Goal: Task Accomplishment & Management: Manage account settings

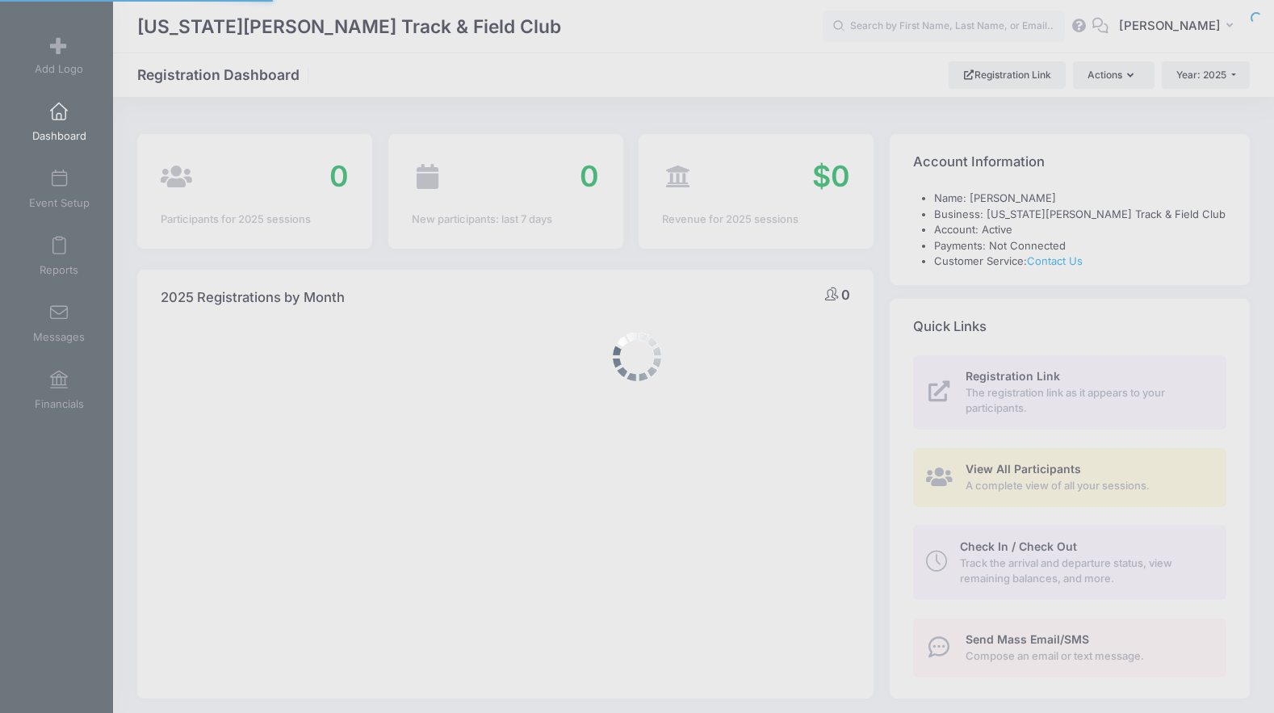
select select
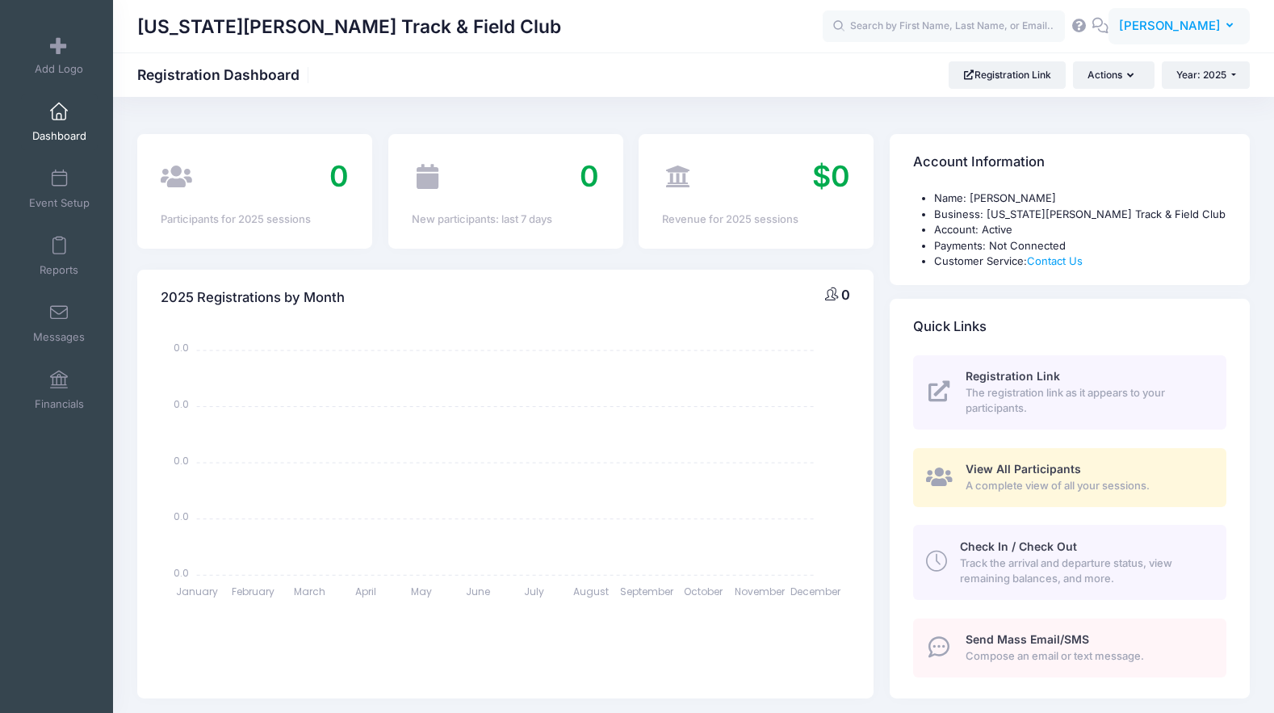
click at [1170, 27] on span "[PERSON_NAME]" at bounding box center [1170, 26] width 102 height 18
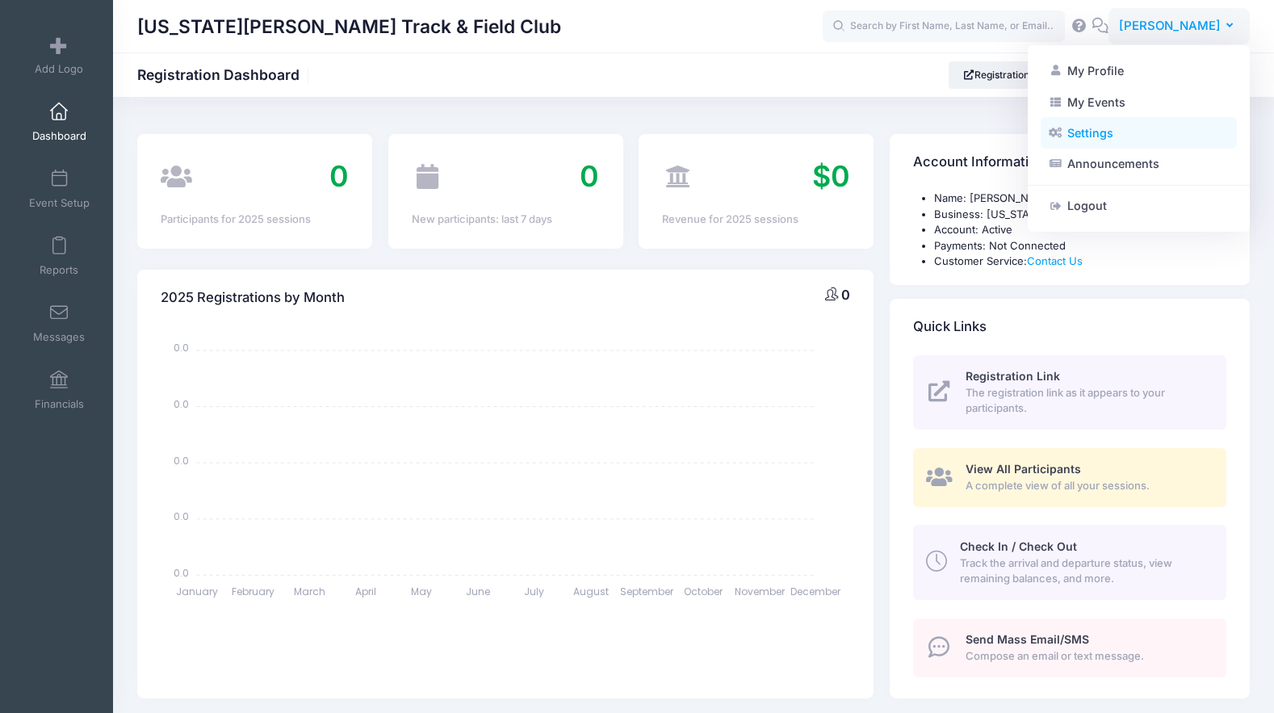
click at [1102, 141] on link "Settings" at bounding box center [1138, 133] width 196 height 31
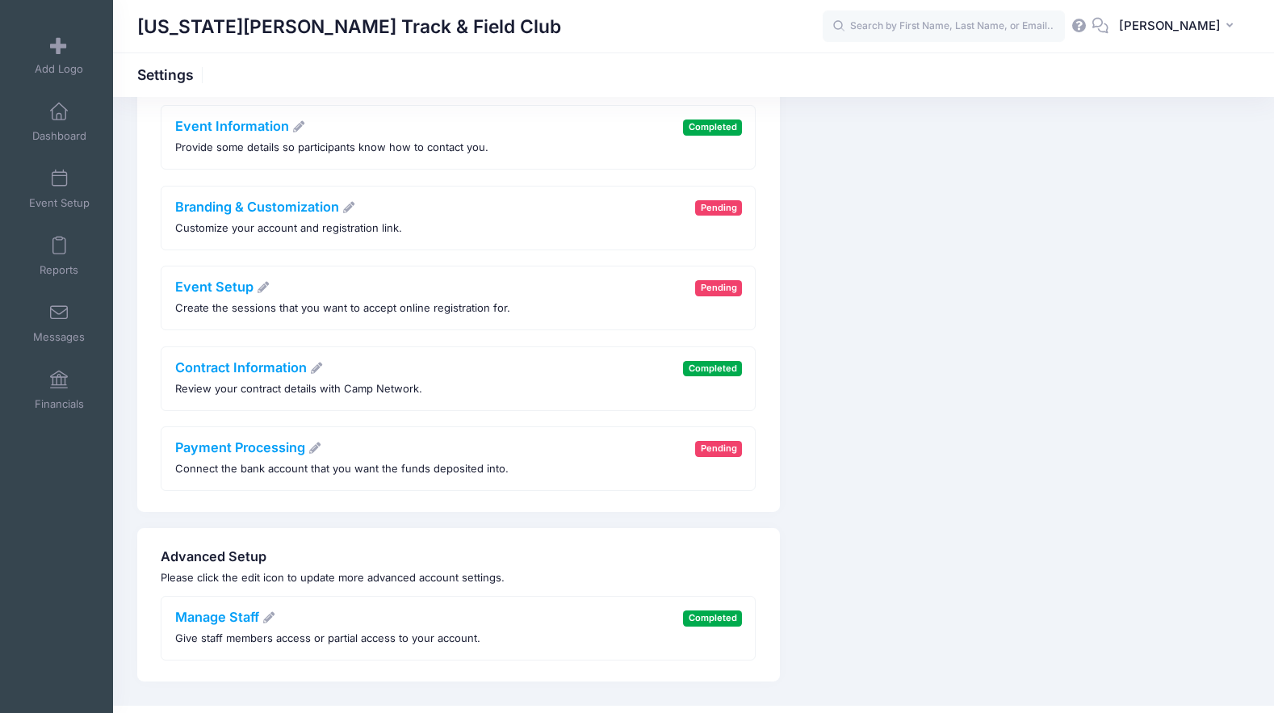
scroll to position [64, 0]
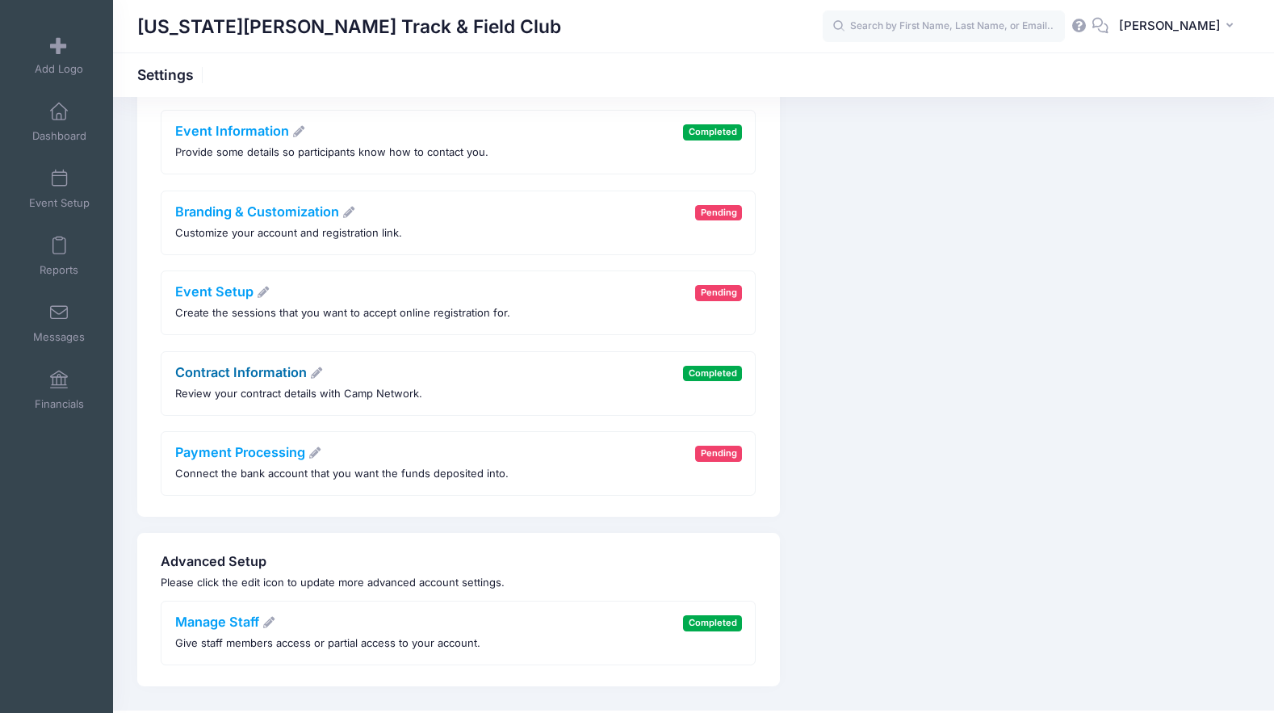
click at [266, 372] on link "Contract Information" at bounding box center [249, 372] width 149 height 16
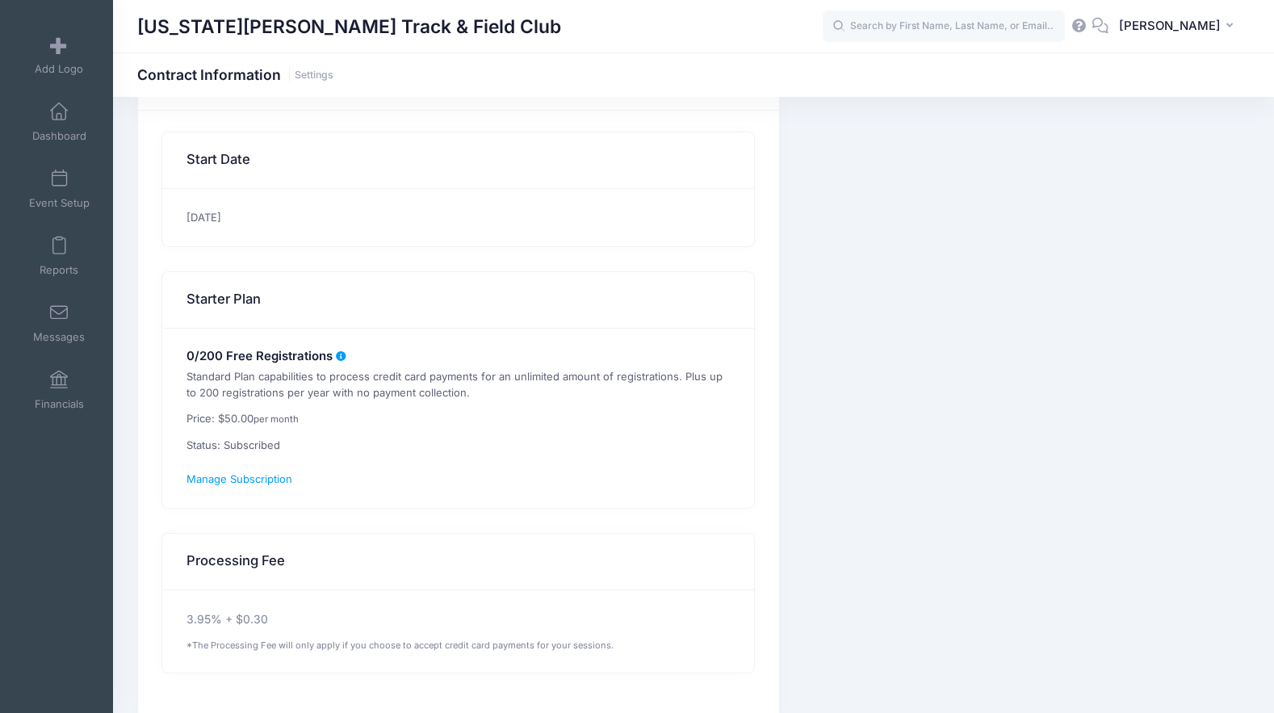
scroll to position [137, 0]
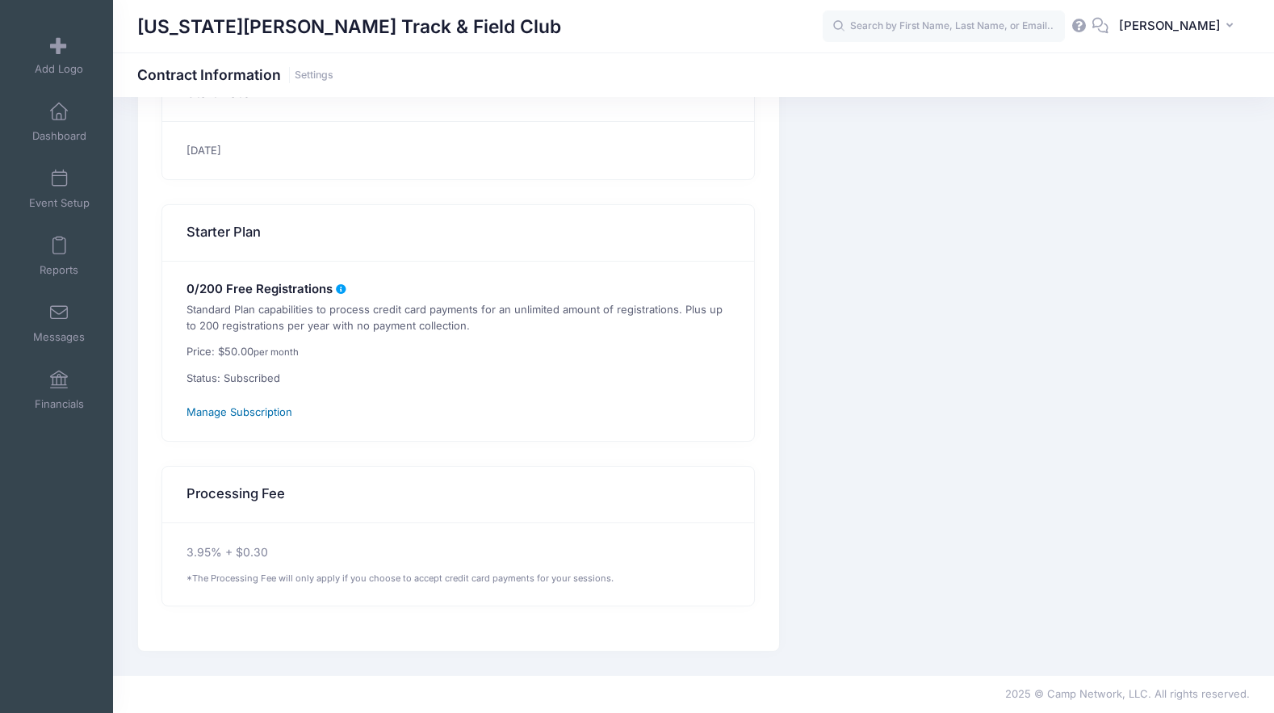
click at [253, 412] on span "Manage Subscription" at bounding box center [239, 411] width 106 height 13
